Goal: Transaction & Acquisition: Book appointment/travel/reservation

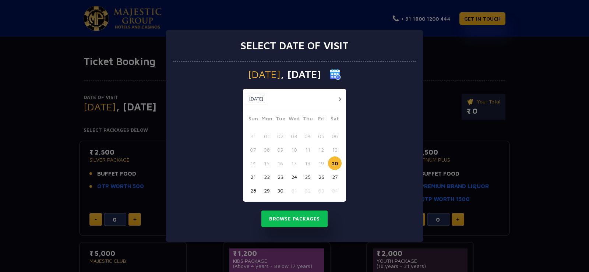
click at [254, 178] on button "21" at bounding box center [253, 177] width 14 height 14
click at [269, 178] on button "22" at bounding box center [267, 177] width 14 height 14
click at [264, 177] on button "22" at bounding box center [267, 177] width 14 height 14
click at [266, 180] on button "22" at bounding box center [267, 177] width 14 height 14
click at [299, 218] on button "Browse Packages" at bounding box center [295, 219] width 66 height 17
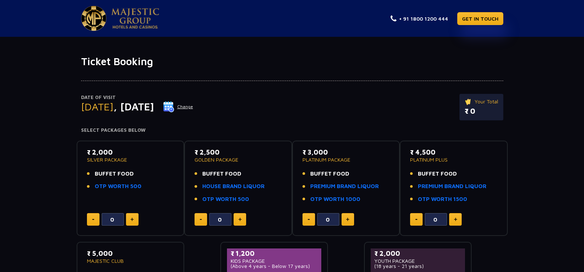
click at [132, 218] on img at bounding box center [131, 220] width 3 height 4
click at [133, 218] on img at bounding box center [131, 220] width 3 height 4
click at [134, 218] on button at bounding box center [132, 219] width 13 height 13
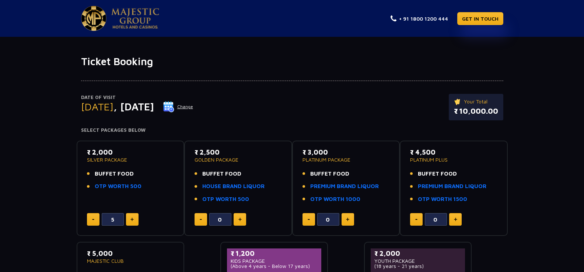
click at [134, 218] on button at bounding box center [132, 219] width 13 height 13
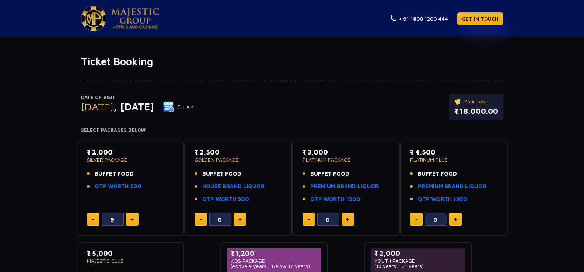
type input "10"
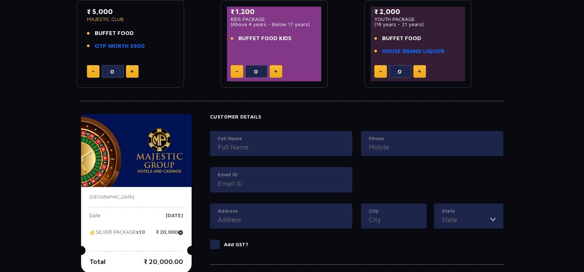
scroll to position [295, 0]
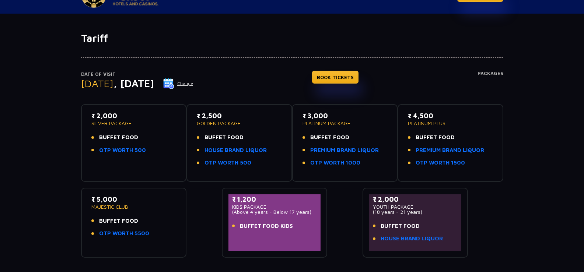
scroll to position [74, 0]
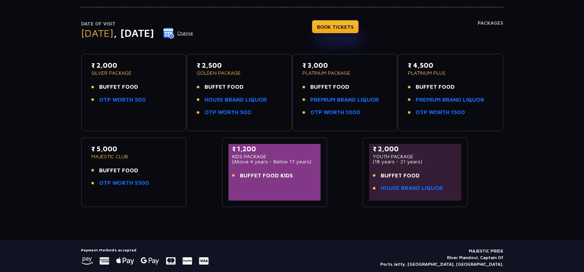
click at [104, 111] on div "₹ 2,000 SILVER PACKAGE BUFFET FOOD OTP WORTH 500" at bounding box center [134, 92] width 92 height 64
click at [132, 78] on div "₹ 2,000 SILVER PACKAGE BUFFET FOOD OTP WORTH 500" at bounding box center [133, 84] width 85 height 48
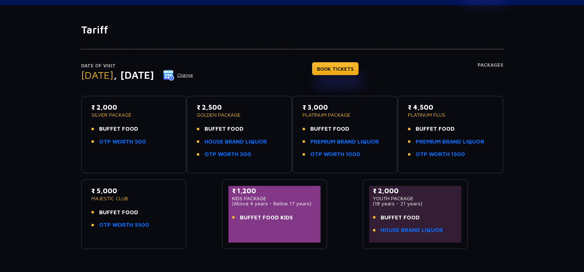
scroll to position [0, 0]
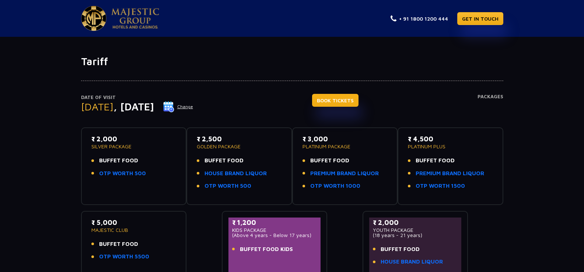
click at [354, 99] on link "BOOK TICKETS" at bounding box center [335, 100] width 46 height 13
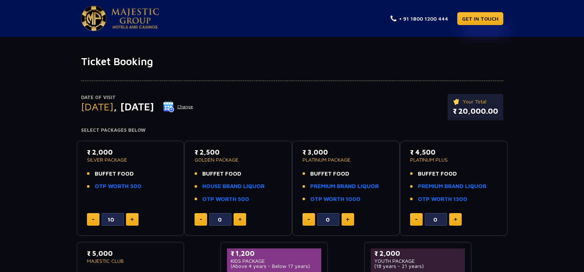
click at [98, 220] on button at bounding box center [93, 219] width 13 height 13
click at [96, 220] on button at bounding box center [93, 219] width 13 height 13
type input "8"
